Goal: Navigation & Orientation: Find specific page/section

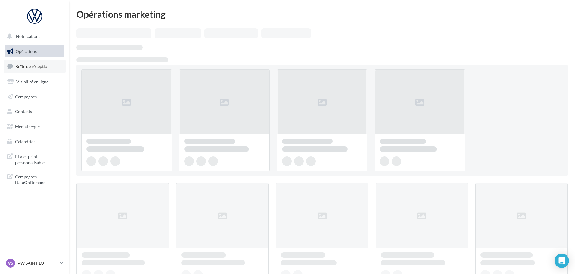
click at [33, 66] on span "Boîte de réception" at bounding box center [32, 66] width 34 height 5
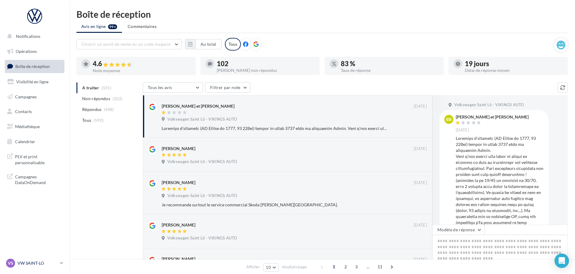
click at [30, 267] on div "VS VW SAINT-LO vw-stlo-vau" at bounding box center [31, 263] width 51 height 9
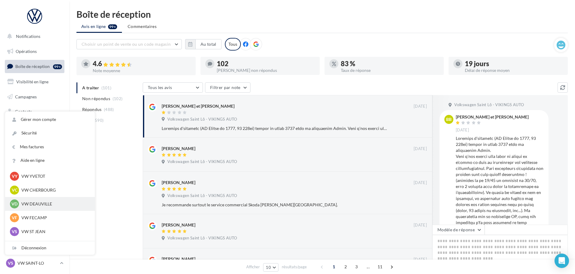
scroll to position [60, 0]
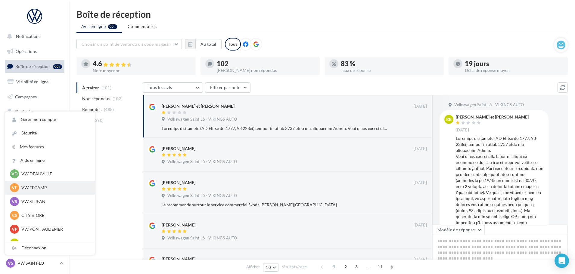
click at [38, 188] on p "VW FECAMP" at bounding box center [54, 188] width 66 height 6
